Goal: Find specific page/section: Find specific page/section

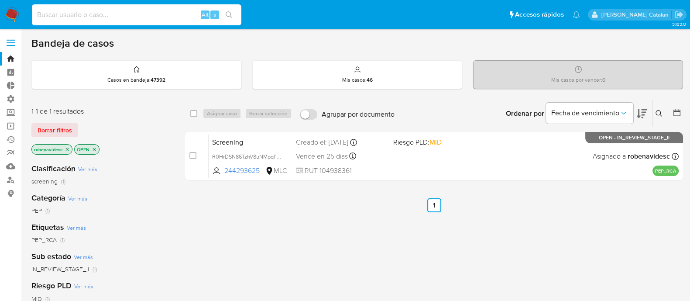
click at [160, 10] on input at bounding box center [137, 14] width 210 height 11
type input "v"
click at [45, 15] on input "1517206607" at bounding box center [137, 14] width 210 height 11
click at [219, 13] on input "1517206607" at bounding box center [137, 14] width 210 height 11
type input "1517206607"
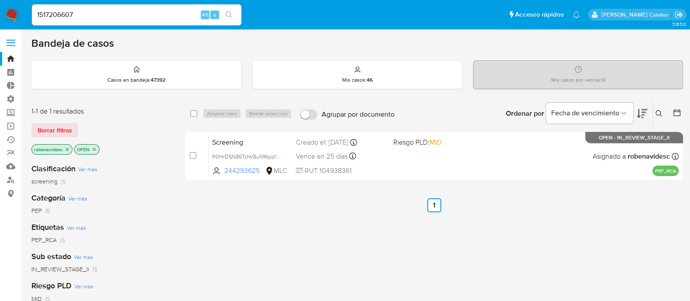
click at [226, 13] on icon "search-icon" at bounding box center [229, 14] width 7 height 7
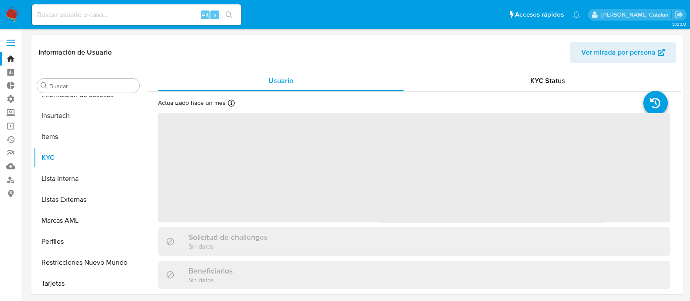
scroll to position [432, 0]
select select "10"
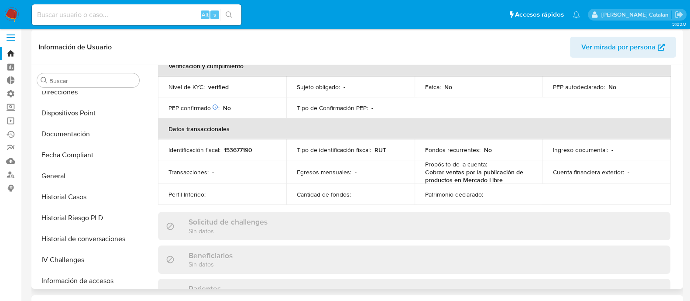
scroll to position [239, 0]
click at [69, 142] on button "Documentación" at bounding box center [85, 134] width 102 height 21
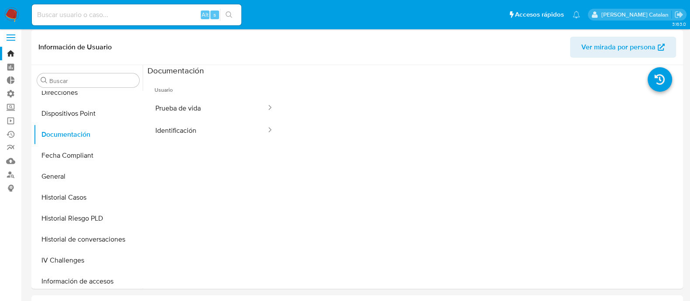
click at [174, 16] on input at bounding box center [137, 14] width 210 height 11
paste input "1055721661"
type input "1055721661"
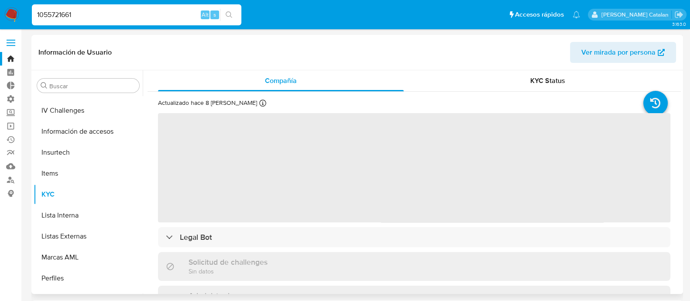
scroll to position [432, 0]
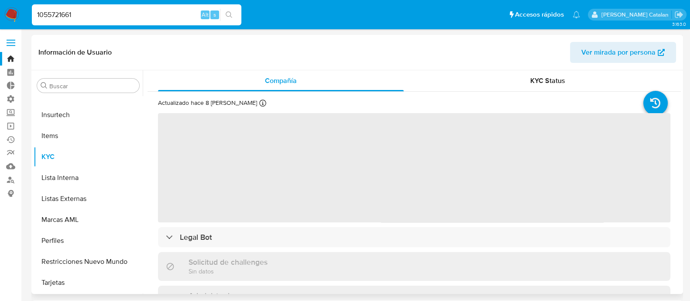
select select "10"
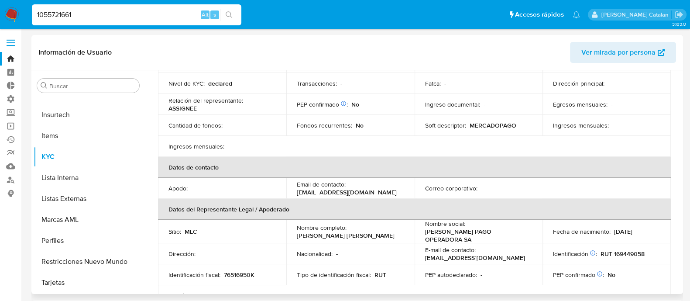
scroll to position [142, 0]
